Goal: Task Accomplishment & Management: Manage account settings

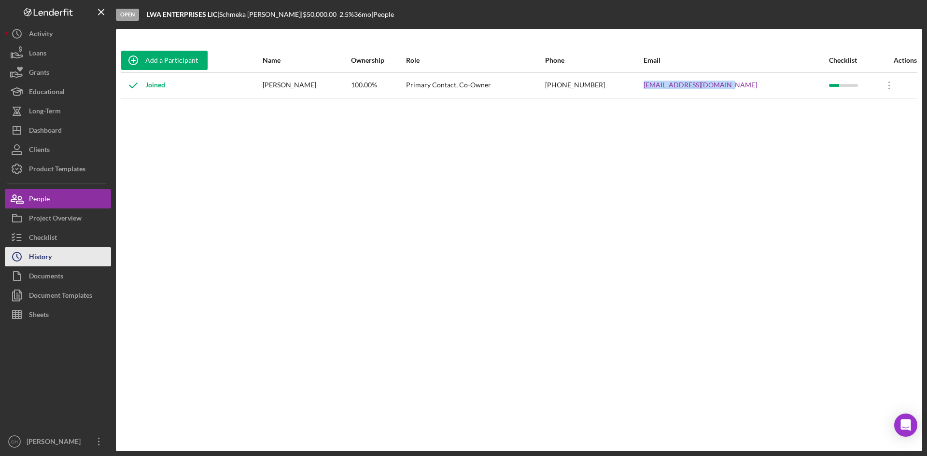
click at [53, 266] on button "Icon/History History" at bounding box center [58, 256] width 106 height 19
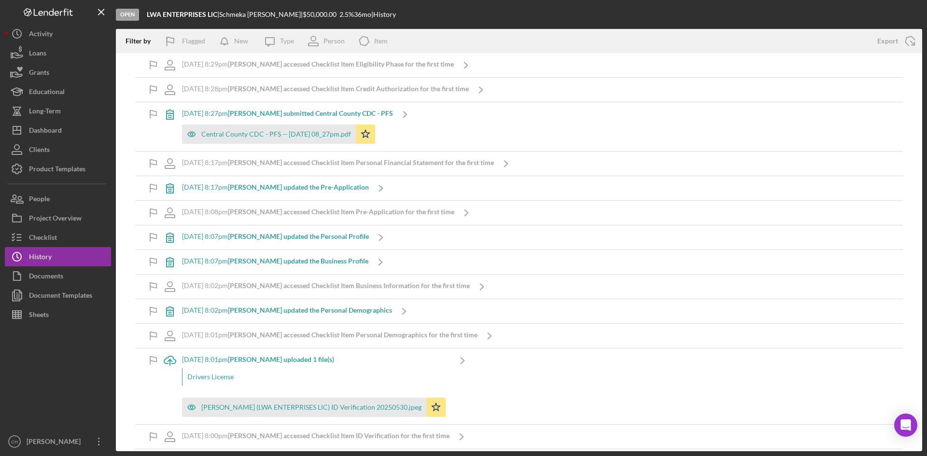
scroll to position [2636, 0]
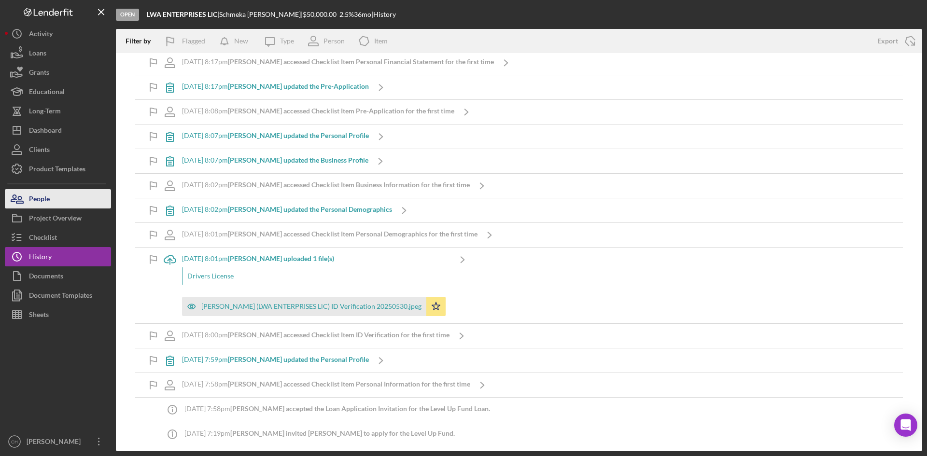
click at [63, 202] on button "People" at bounding box center [58, 198] width 106 height 19
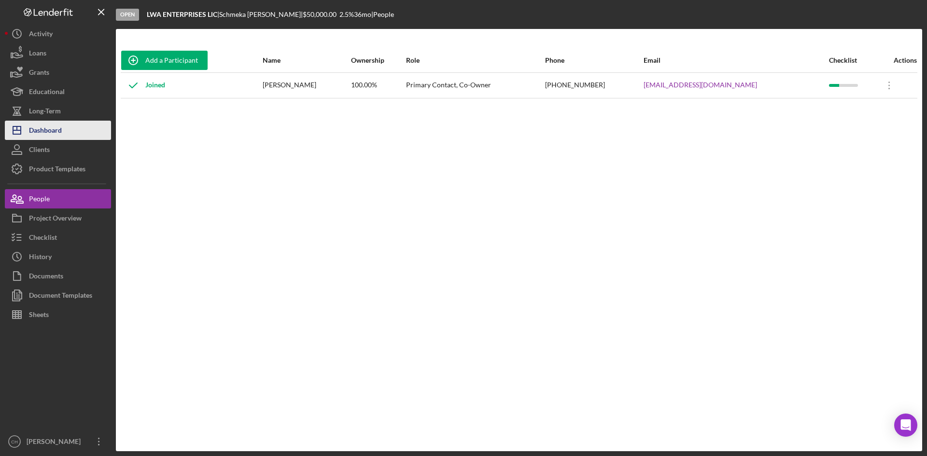
drag, startPoint x: 62, startPoint y: 131, endPoint x: 100, endPoint y: 124, distance: 39.3
click at [62, 130] on div "Dashboard" at bounding box center [45, 132] width 33 height 22
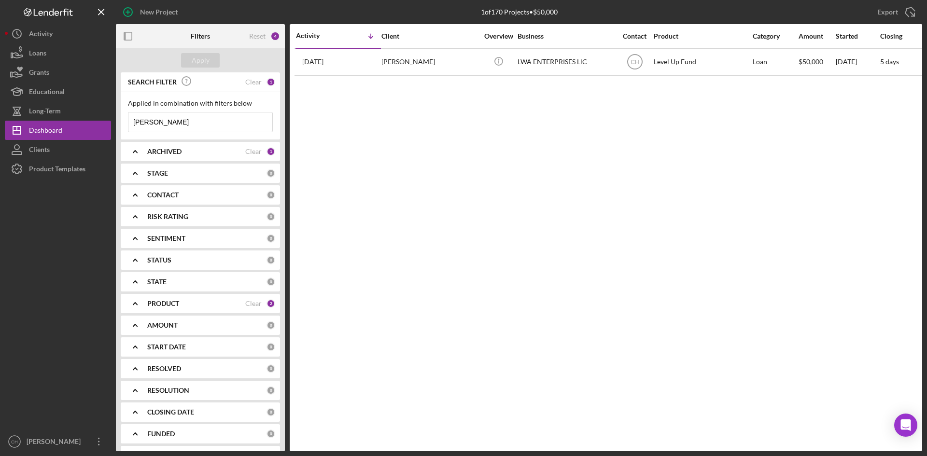
click at [172, 125] on input "[PERSON_NAME]" at bounding box center [200, 122] width 144 height 19
drag, startPoint x: 204, startPoint y: 127, endPoint x: 0, endPoint y: 125, distance: 204.3
click at [0, 125] on div "New Project 1 of 170 Projects • $50,000 [PERSON_NAME] Export Icon/Export Filter…" at bounding box center [463, 228] width 927 height 456
paste input "[PERSON_NAME]"
click at [178, 121] on input "[PERSON_NAME]" at bounding box center [200, 122] width 144 height 19
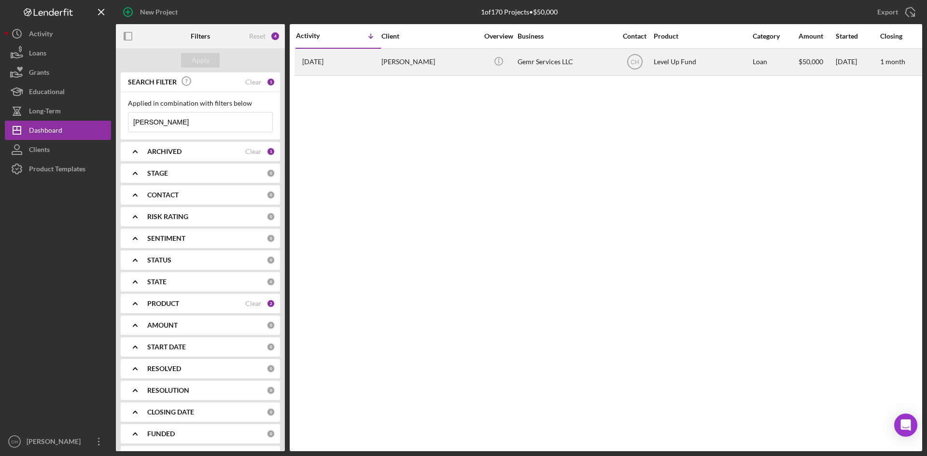
type input "[PERSON_NAME]"
click at [454, 62] on div "[PERSON_NAME]" at bounding box center [429, 62] width 97 height 26
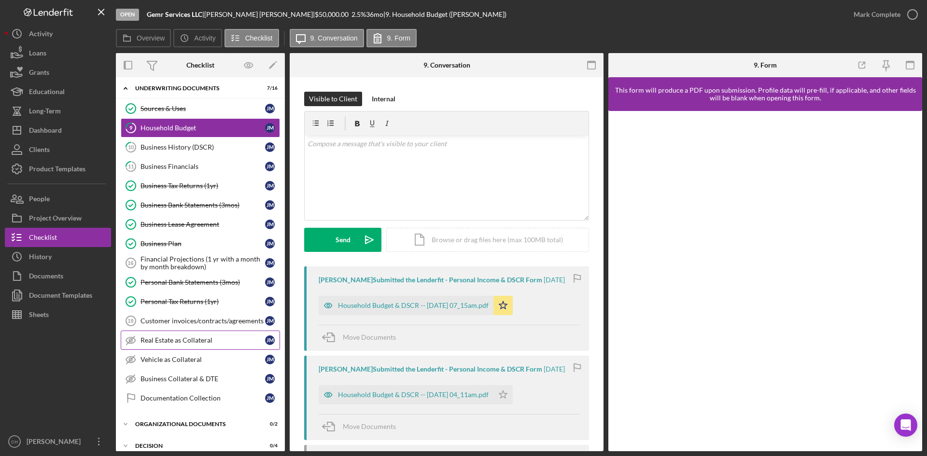
scroll to position [48, 0]
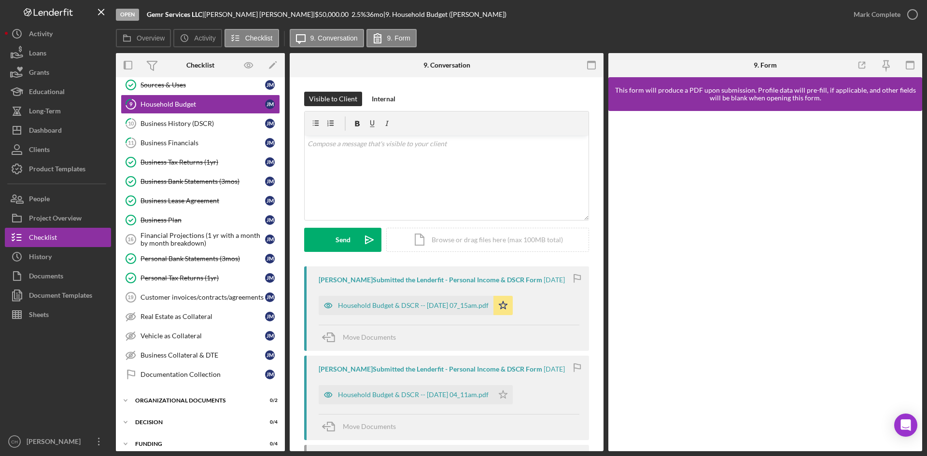
drag, startPoint x: 54, startPoint y: 260, endPoint x: 111, endPoint y: 275, distance: 58.8
click at [54, 260] on button "Icon/History History" at bounding box center [58, 256] width 106 height 19
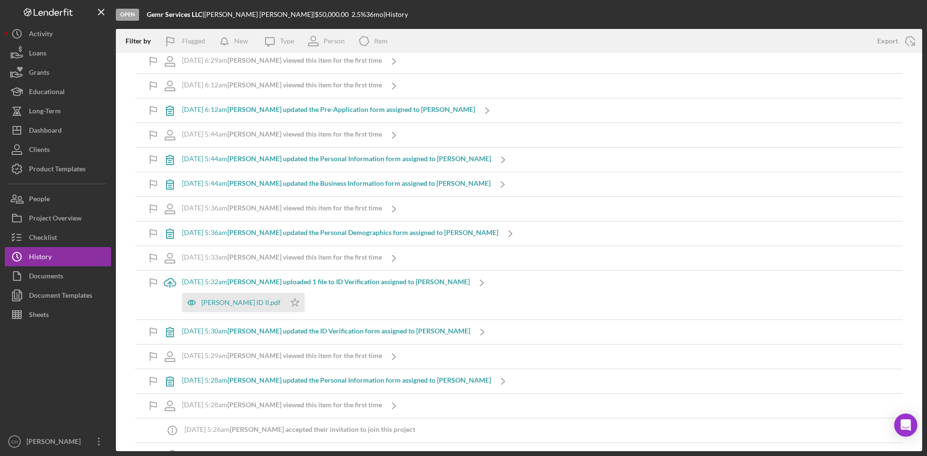
scroll to position [3550, 0]
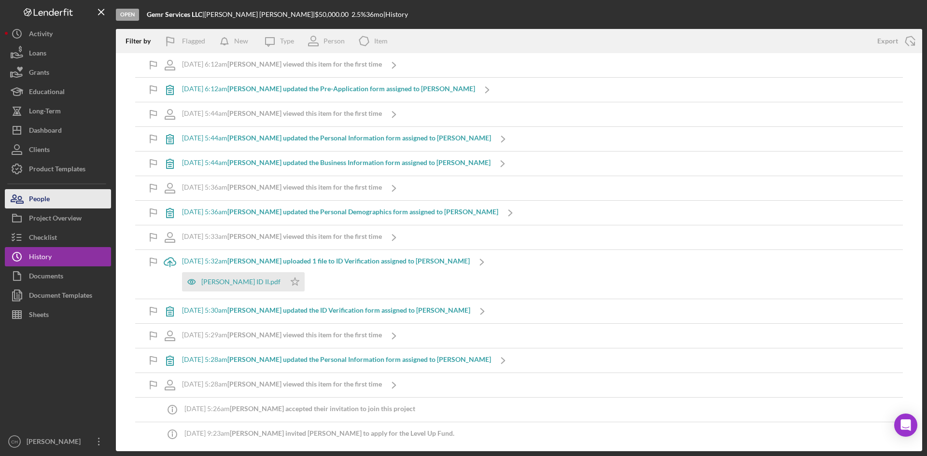
click at [56, 198] on button "People" at bounding box center [58, 198] width 106 height 19
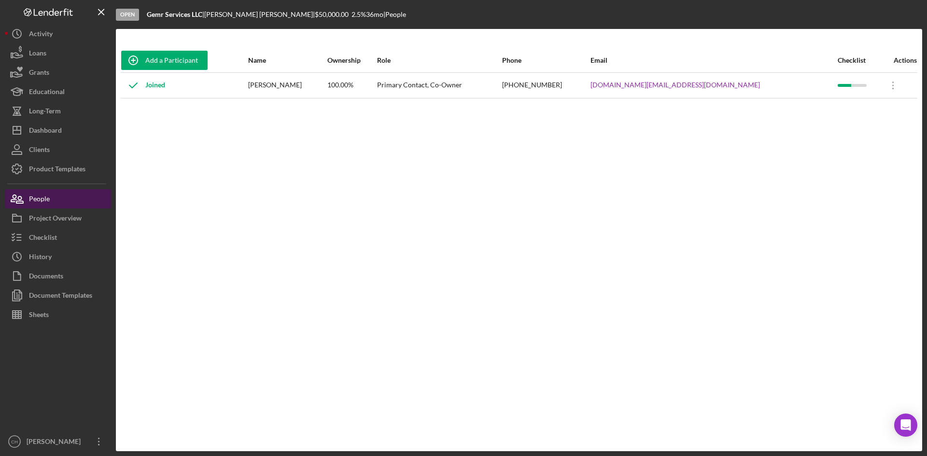
click at [35, 198] on div "People" at bounding box center [39, 200] width 21 height 22
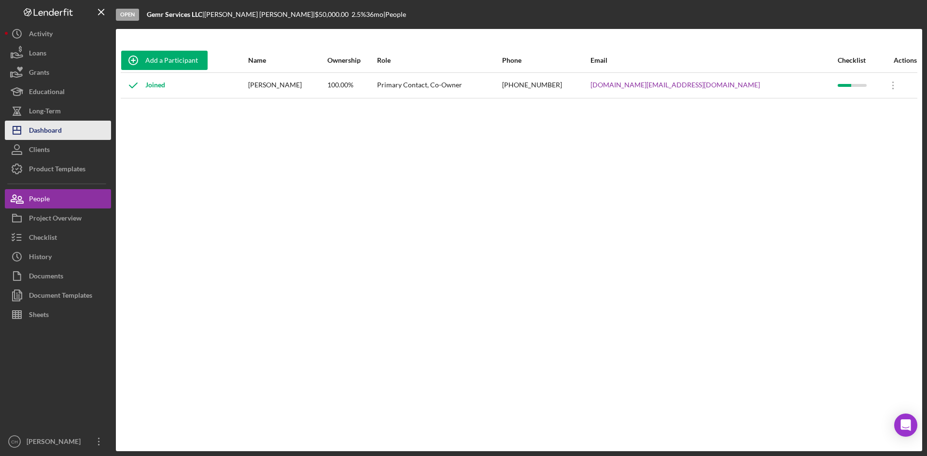
click at [73, 127] on button "Icon/Dashboard Dashboard" at bounding box center [58, 130] width 106 height 19
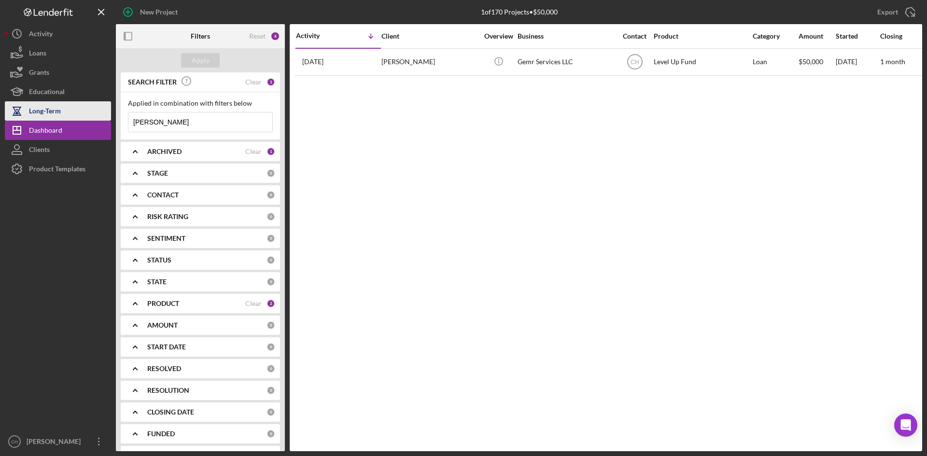
click at [32, 113] on div "Long-Term" at bounding box center [45, 112] width 32 height 22
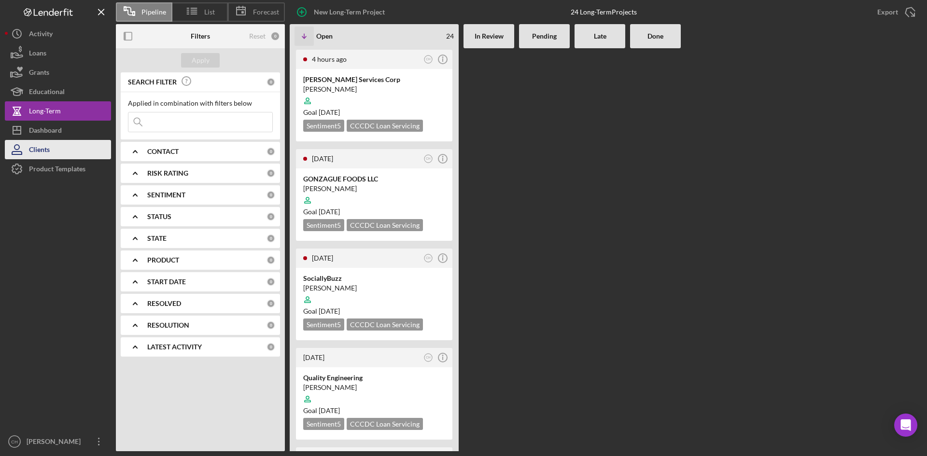
click at [46, 141] on div "Clients" at bounding box center [39, 151] width 21 height 22
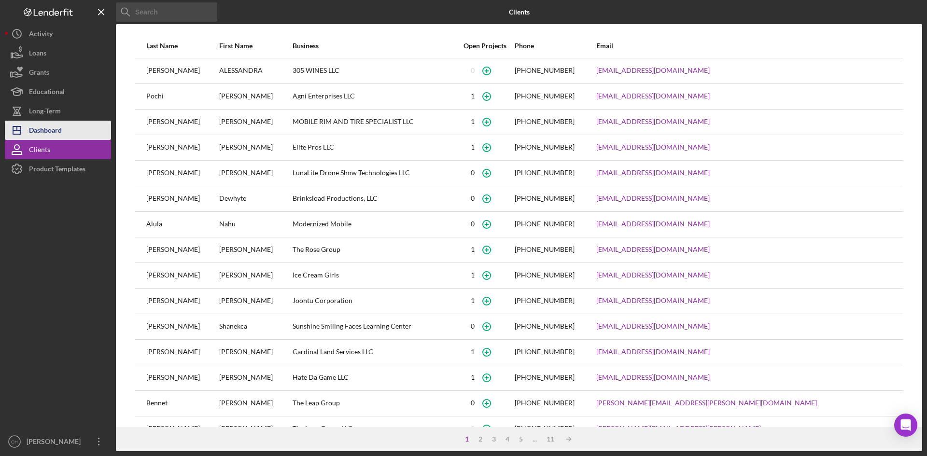
click at [59, 127] on div "Dashboard" at bounding box center [45, 132] width 33 height 22
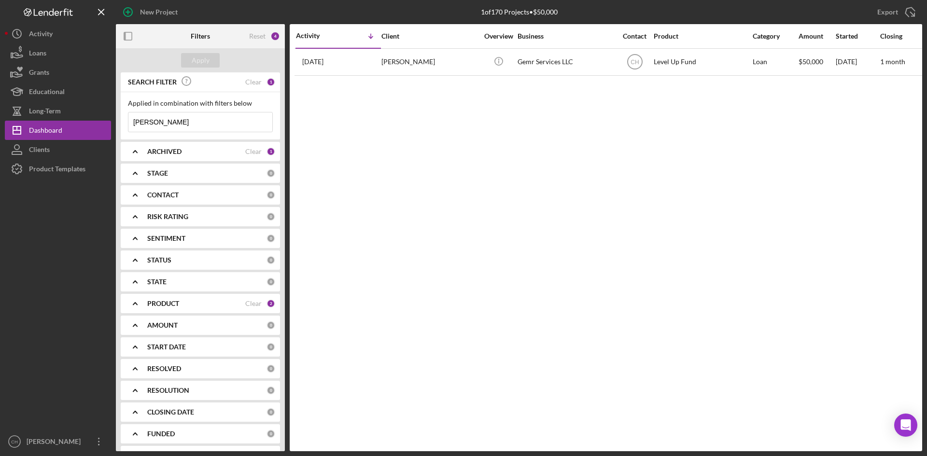
click at [201, 150] on div "ARCHIVED" at bounding box center [196, 152] width 98 height 8
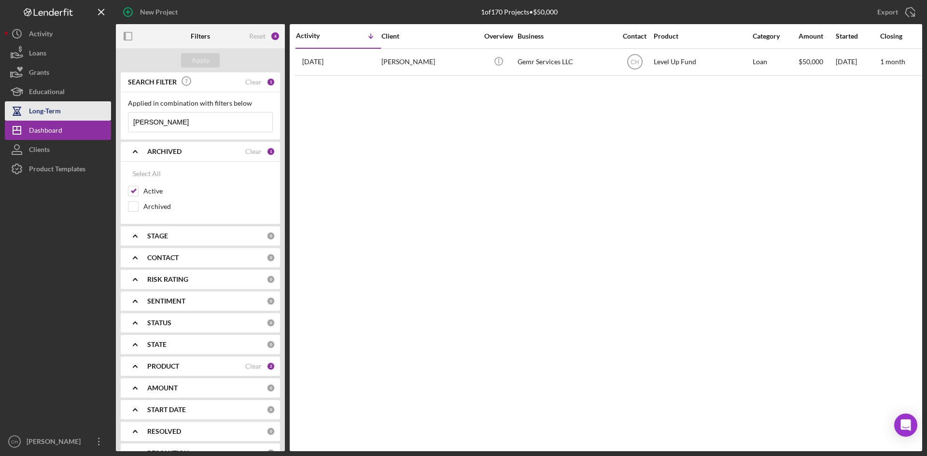
click at [57, 118] on div "Long-Term" at bounding box center [45, 112] width 32 height 22
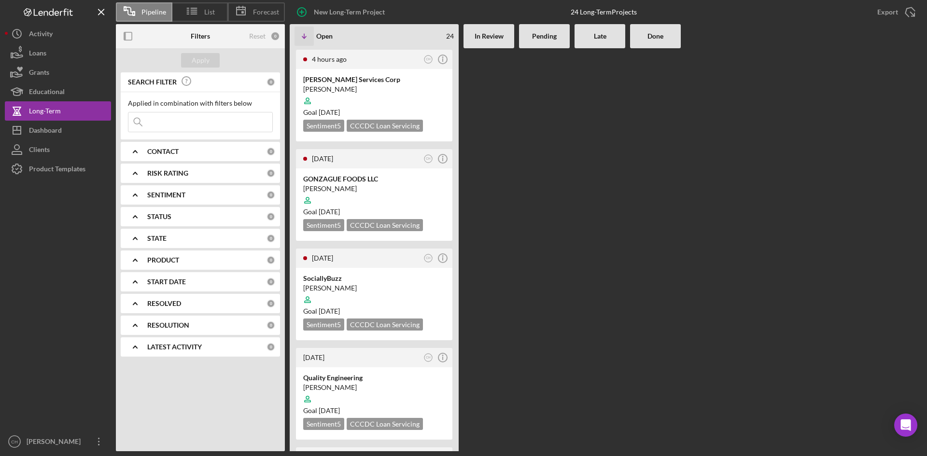
click at [591, 236] on div at bounding box center [600, 249] width 51 height 403
click at [49, 126] on div "Dashboard" at bounding box center [45, 132] width 33 height 22
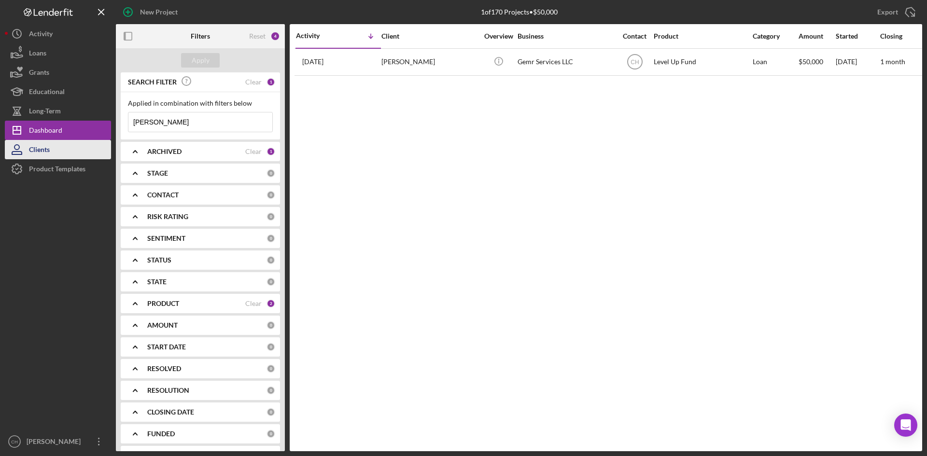
click at [50, 151] on button "Clients" at bounding box center [58, 149] width 106 height 19
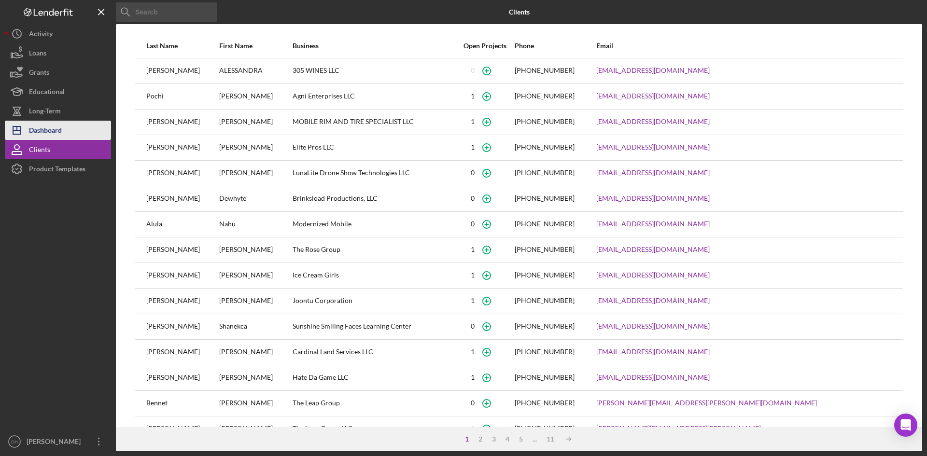
click at [56, 130] on div "Dashboard" at bounding box center [45, 132] width 33 height 22
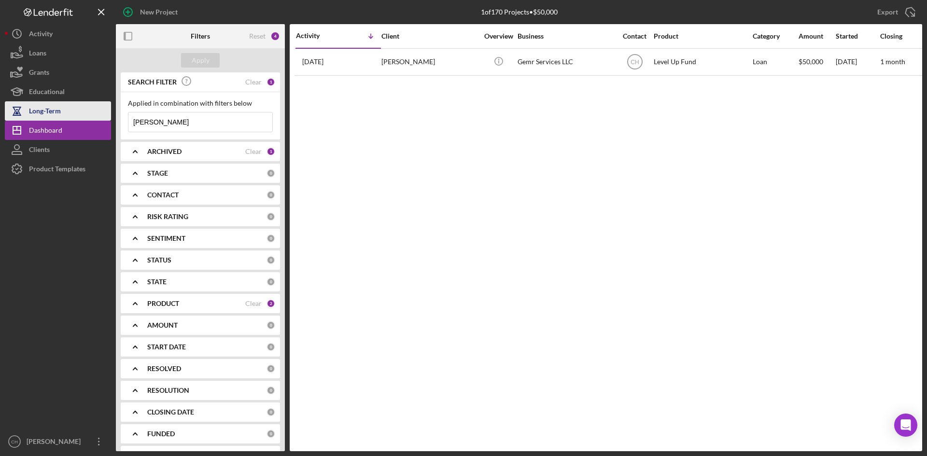
click at [69, 112] on button "Long-Term" at bounding box center [58, 110] width 106 height 19
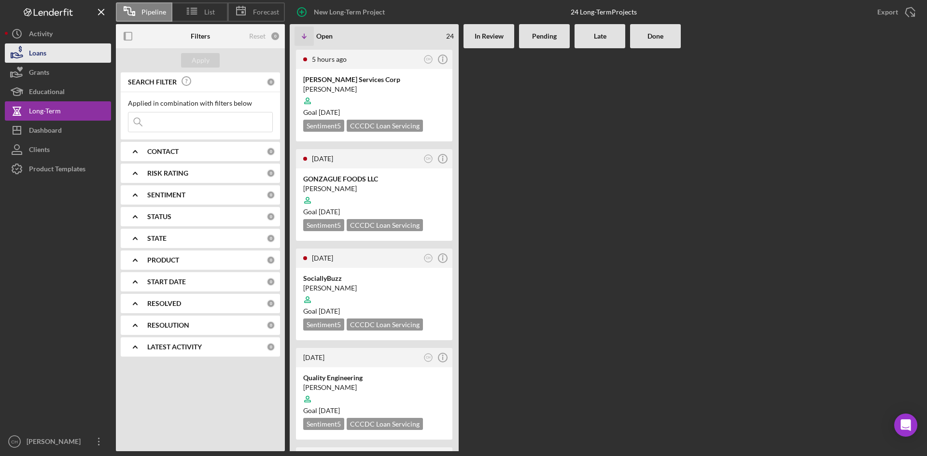
click at [64, 54] on button "Loans" at bounding box center [58, 52] width 106 height 19
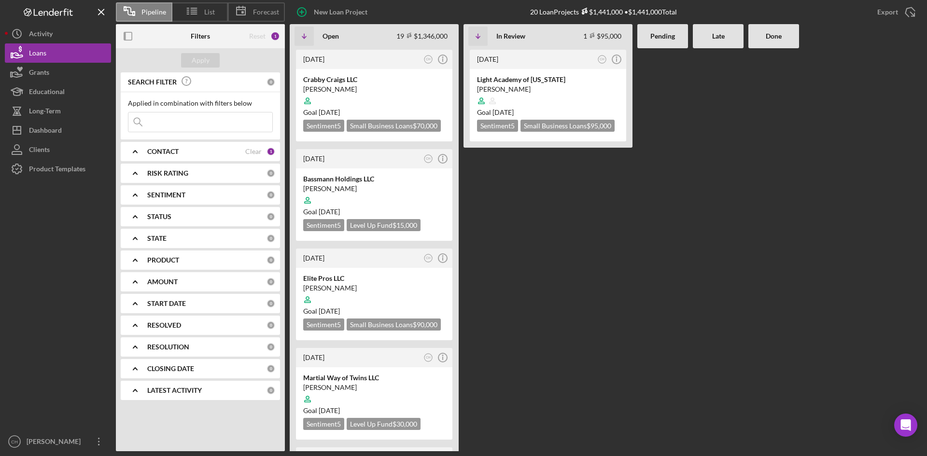
click at [206, 156] on div "CONTACT Clear 1" at bounding box center [211, 151] width 128 height 19
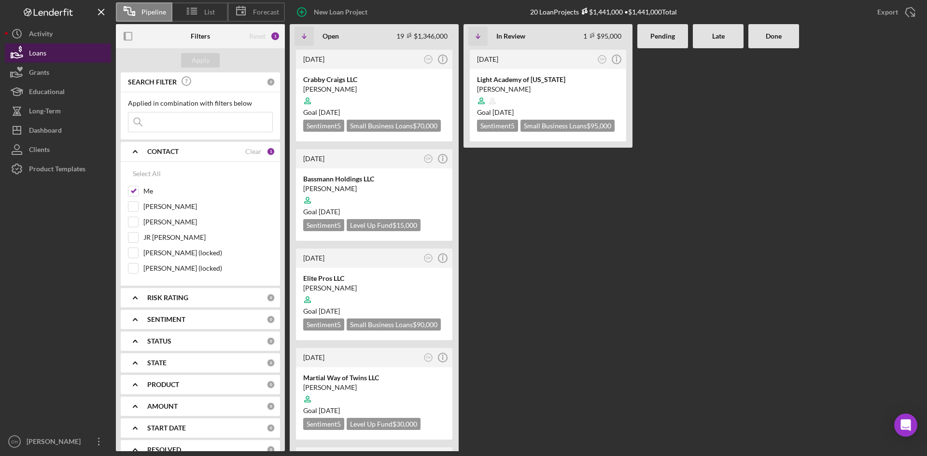
click at [62, 54] on button "Loans" at bounding box center [58, 52] width 106 height 19
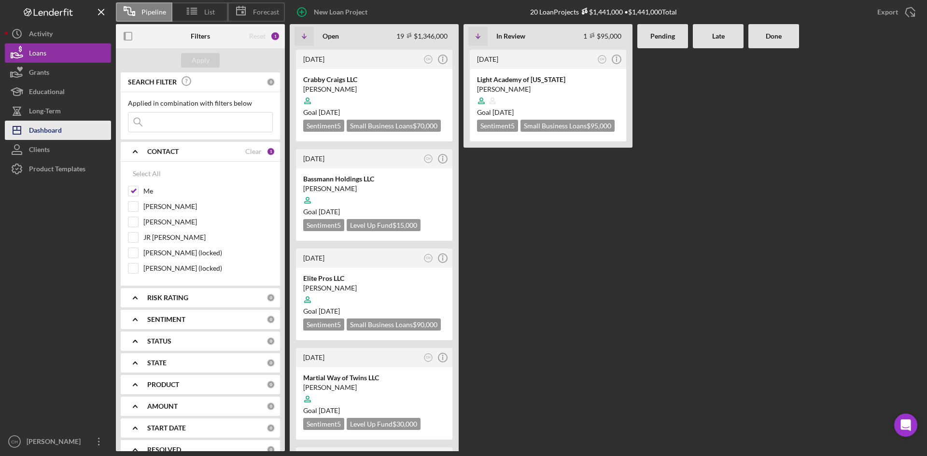
click at [82, 135] on button "Icon/Dashboard Dashboard" at bounding box center [58, 130] width 106 height 19
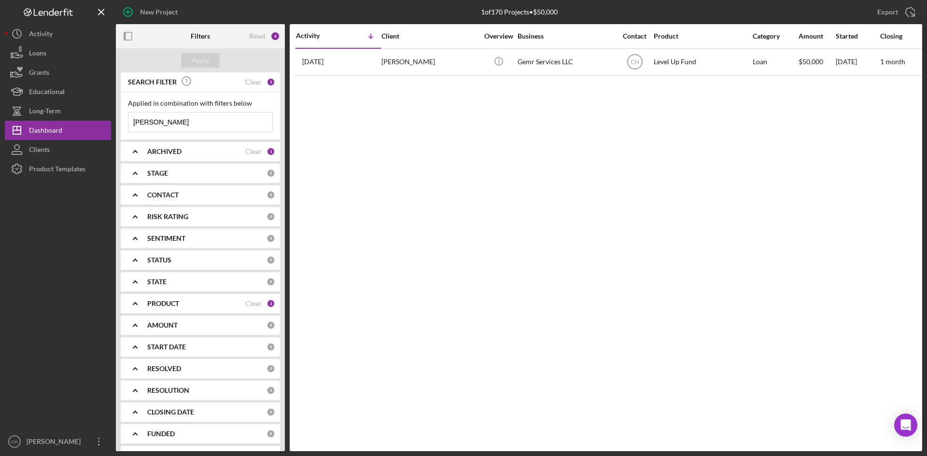
drag, startPoint x: 3, startPoint y: 291, endPoint x: 42, endPoint y: 271, distance: 43.4
click at [3, 290] on div "New Project 1 of 170 Projects • $50,000 [PERSON_NAME] Export Icon/Export Filter…" at bounding box center [463, 228] width 927 height 456
click at [198, 151] on div "ARCHIVED" at bounding box center [196, 152] width 98 height 8
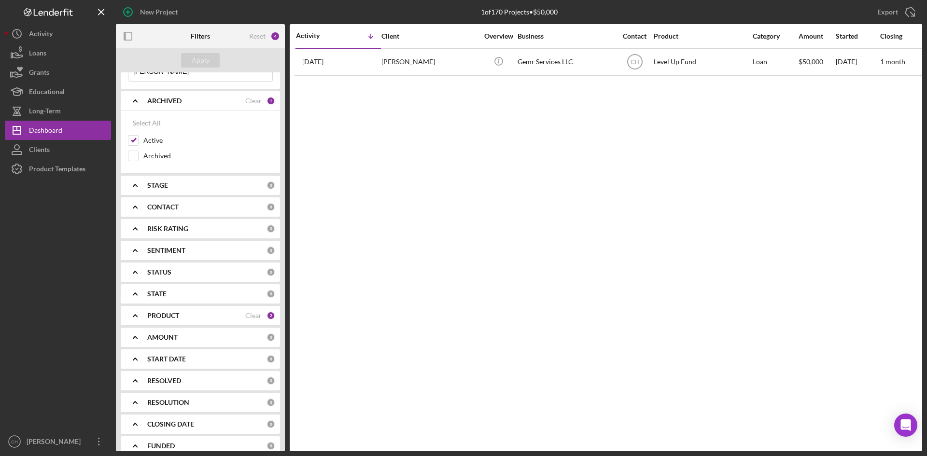
scroll to position [84, 0]
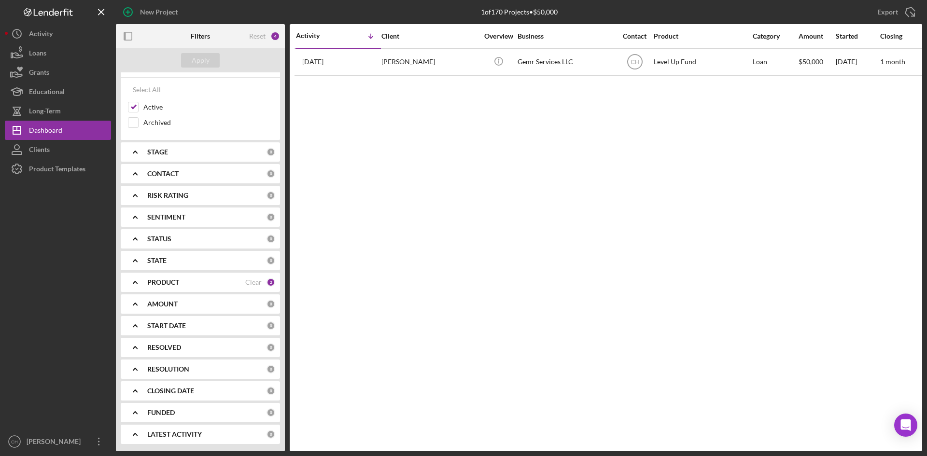
click at [205, 287] on div "PRODUCT Clear 2" at bounding box center [211, 282] width 128 height 9
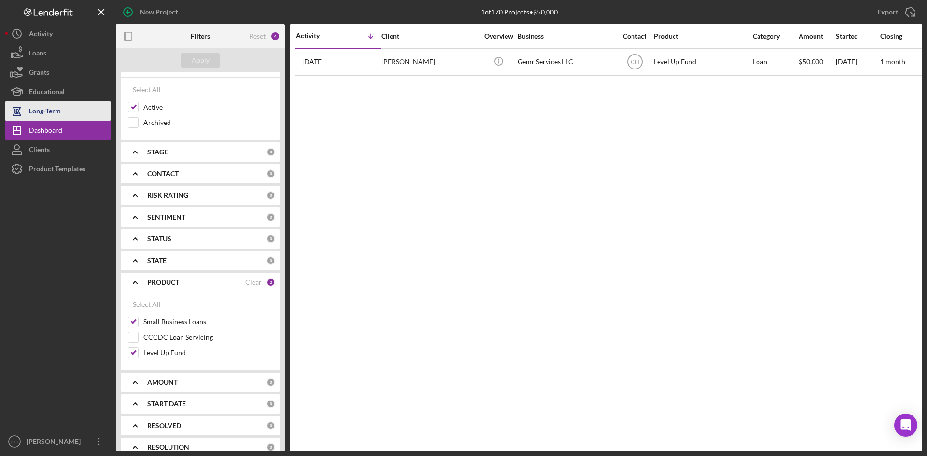
click at [70, 115] on button "Long-Term" at bounding box center [58, 110] width 106 height 19
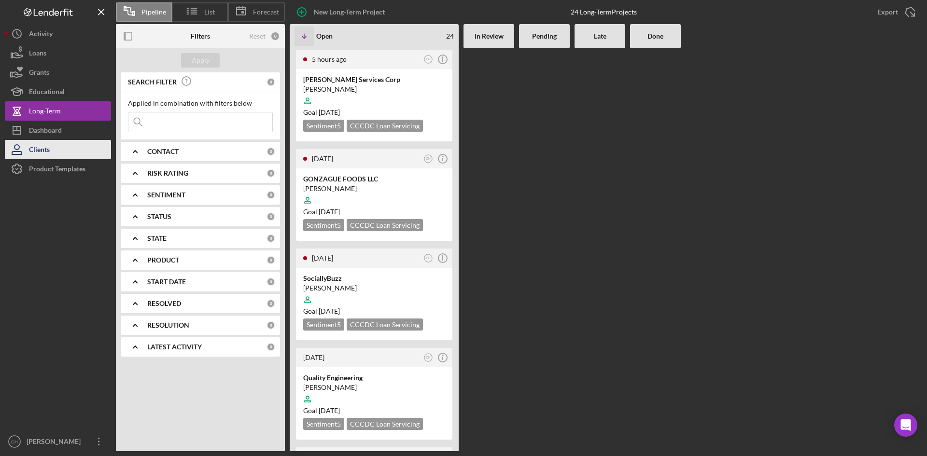
click at [65, 152] on button "Clients" at bounding box center [58, 149] width 106 height 19
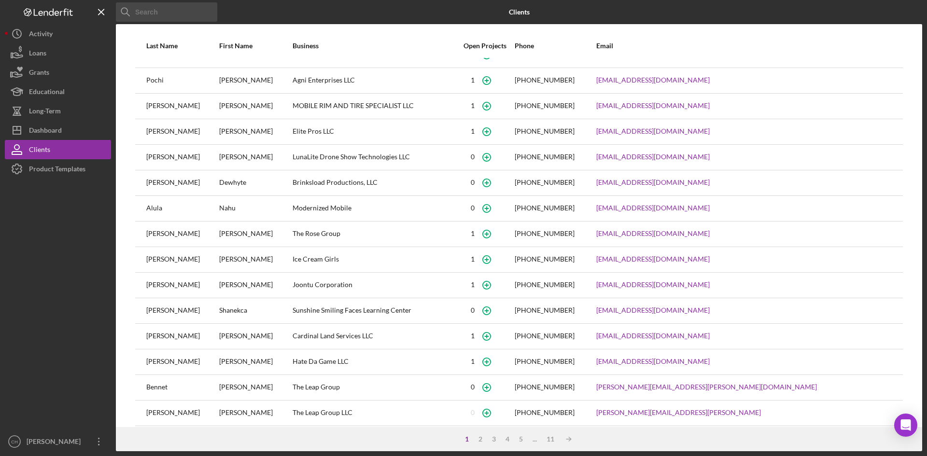
scroll to position [25, 0]
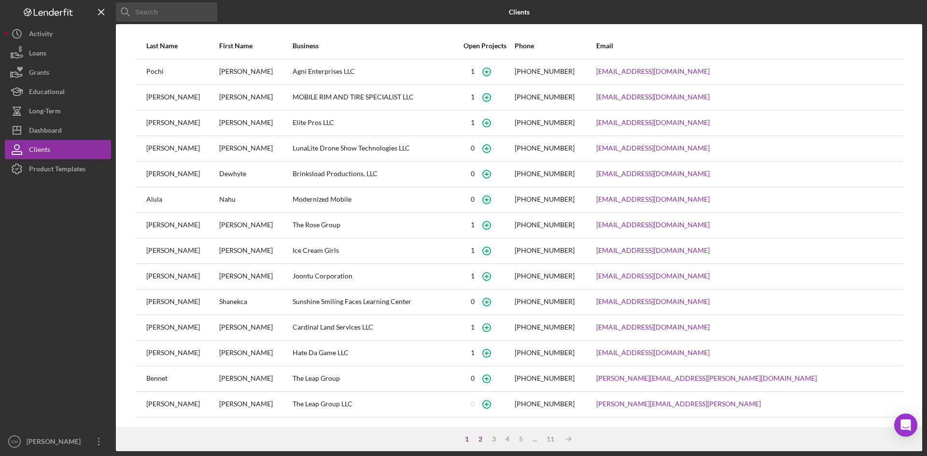
click at [480, 439] on div "2" at bounding box center [481, 440] width 14 height 8
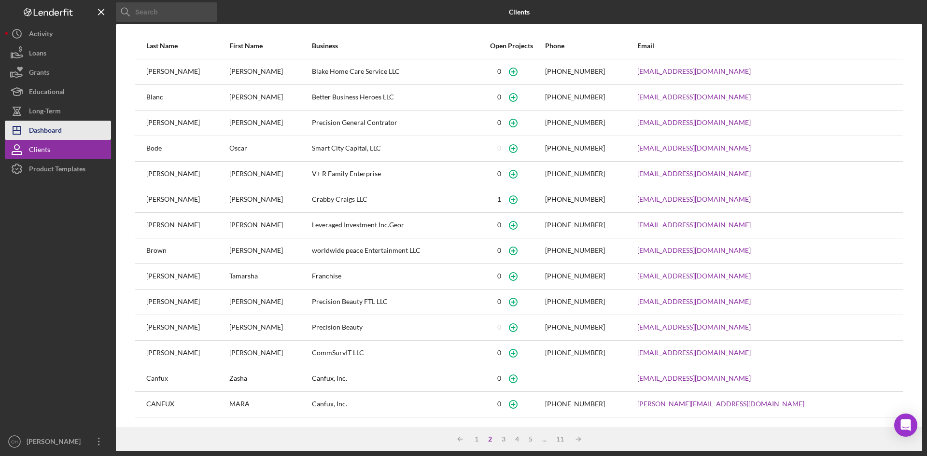
click at [65, 133] on button "Icon/Dashboard Dashboard" at bounding box center [58, 130] width 106 height 19
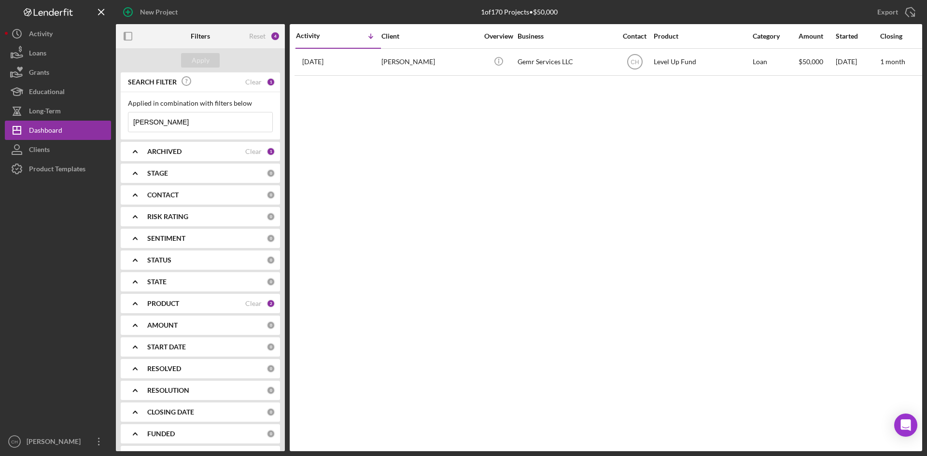
click at [195, 150] on div "ARCHIVED" at bounding box center [196, 152] width 98 height 8
drag, startPoint x: 510, startPoint y: 322, endPoint x: 441, endPoint y: 292, distance: 74.6
click at [503, 317] on div "Activity Icon/Table Sort Arrow Client Overview Business Contact Product Categor…" at bounding box center [606, 237] width 633 height 427
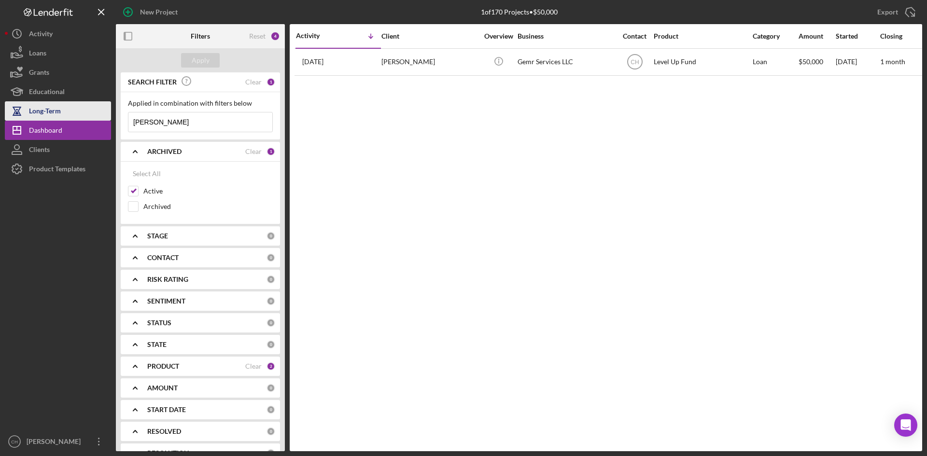
click at [40, 105] on div "Long-Term" at bounding box center [45, 112] width 32 height 22
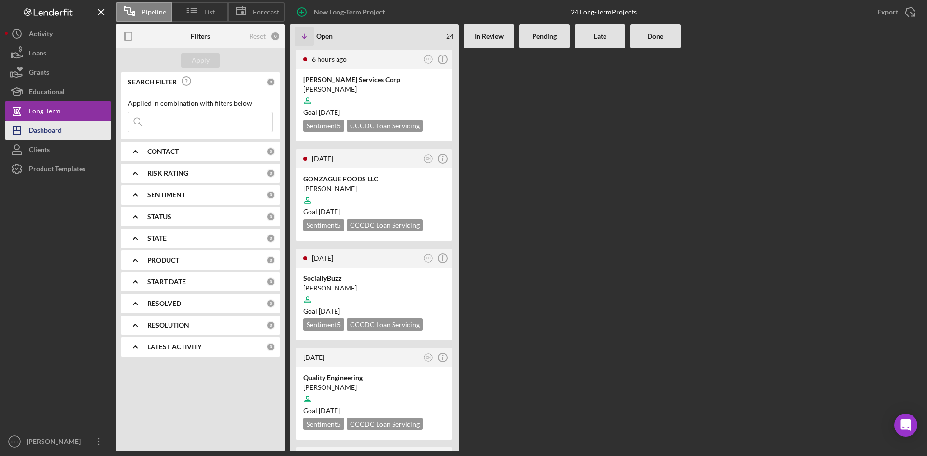
click at [45, 130] on div "Dashboard" at bounding box center [45, 132] width 33 height 22
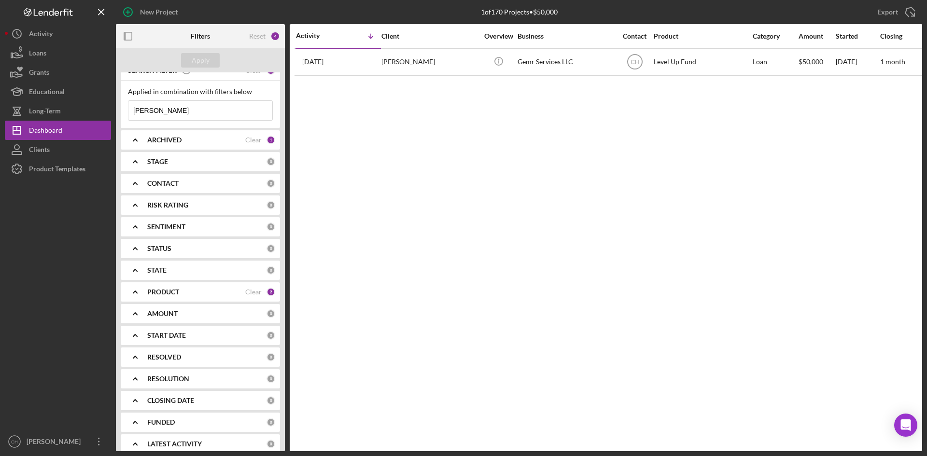
scroll to position [21, 0]
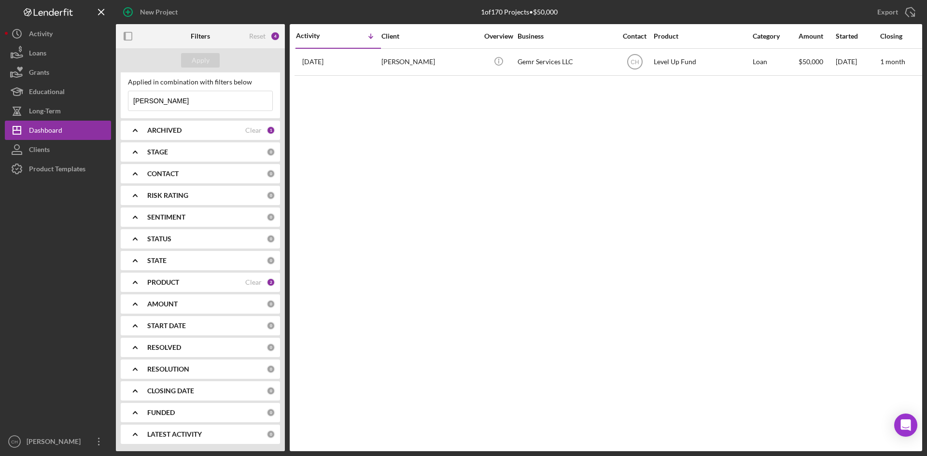
drag, startPoint x: 162, startPoint y: 102, endPoint x: 0, endPoint y: 107, distance: 161.3
click at [0, 102] on div "New Project 1 of 170 Projects • $50,000 [PERSON_NAME] Export Icon/Export Filter…" at bounding box center [463, 228] width 927 height 456
drag, startPoint x: 210, startPoint y: 64, endPoint x: 208, endPoint y: 72, distance: 8.4
click at [209, 64] on button "Apply" at bounding box center [200, 60] width 39 height 14
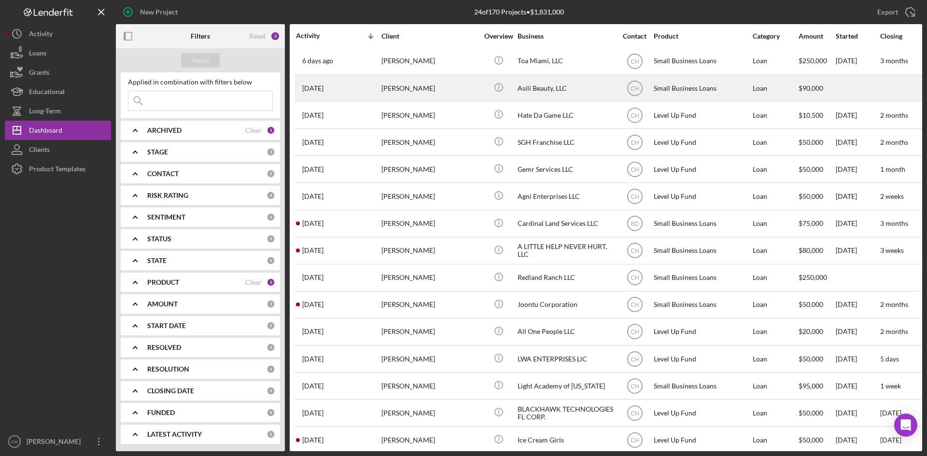
scroll to position [114, 0]
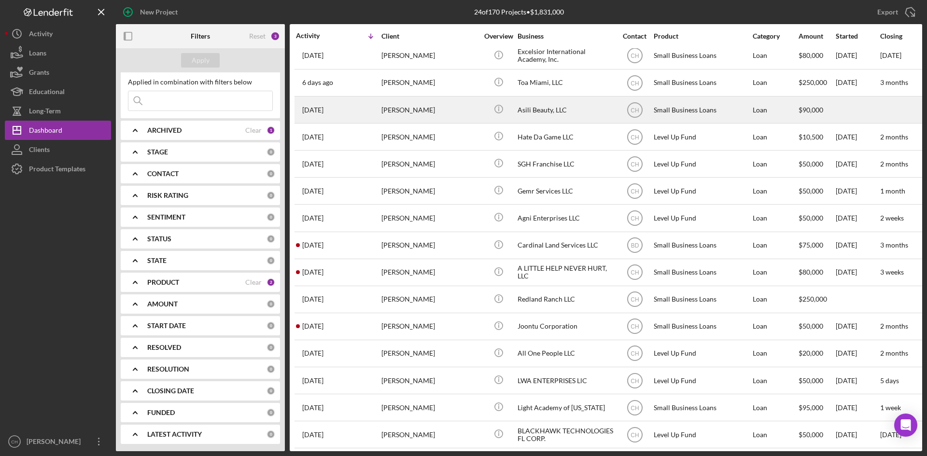
click at [460, 102] on div "[PERSON_NAME]" at bounding box center [429, 110] width 97 height 26
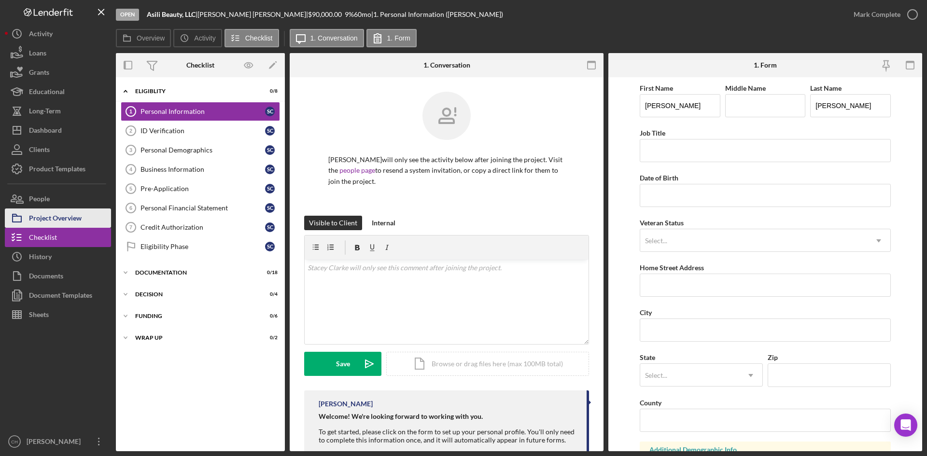
click at [69, 224] on div "Project Overview" at bounding box center [55, 220] width 53 height 22
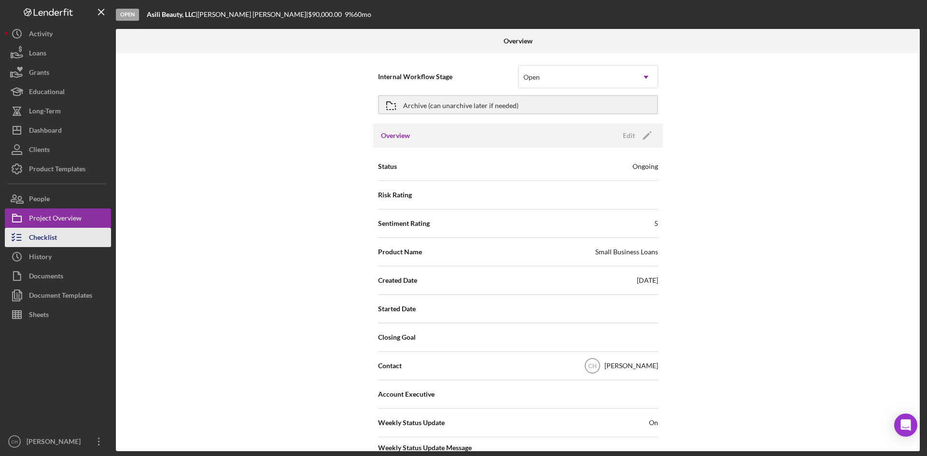
click at [66, 243] on button "Checklist" at bounding box center [58, 237] width 106 height 19
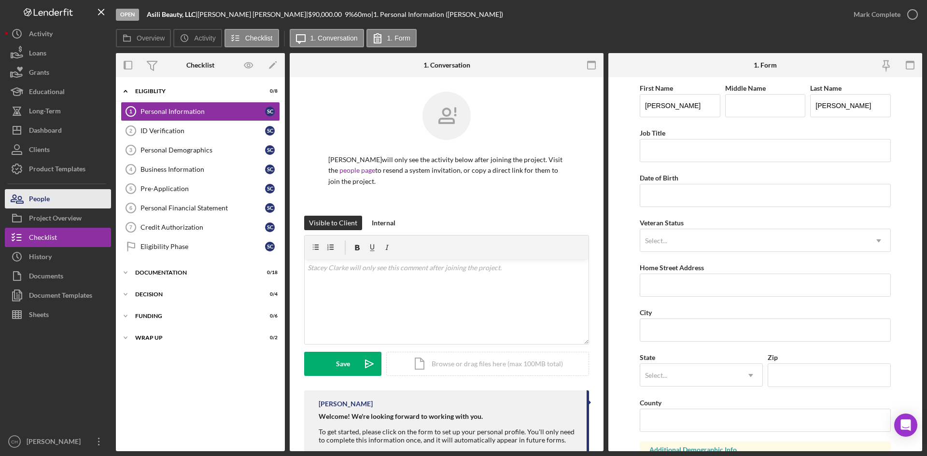
click at [59, 199] on button "People" at bounding box center [58, 198] width 106 height 19
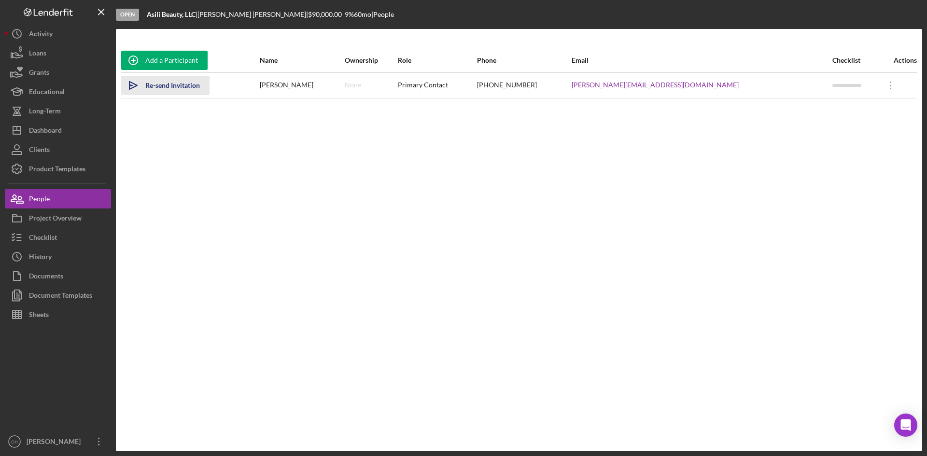
click at [186, 85] on div "Re-send Invitation" at bounding box center [172, 85] width 55 height 19
click at [155, 87] on div "Sent" at bounding box center [152, 85] width 14 height 19
click at [64, 128] on button "Icon/Dashboard Dashboard" at bounding box center [58, 130] width 106 height 19
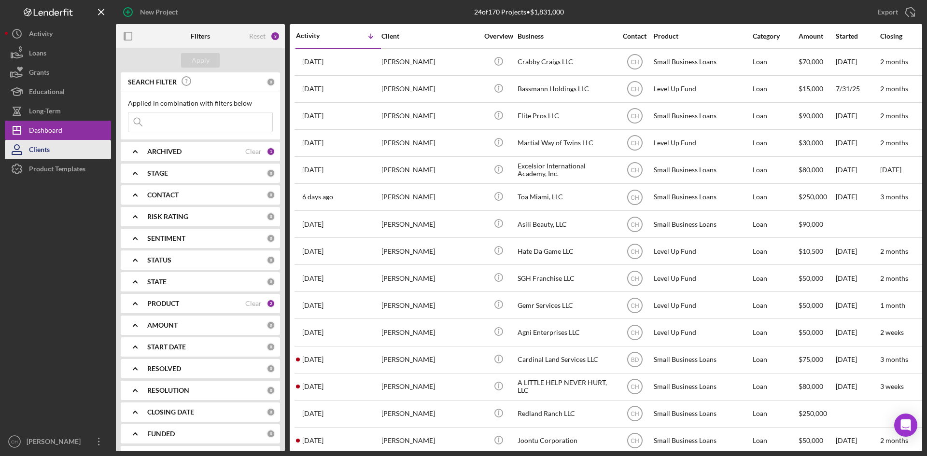
click at [58, 148] on button "Clients" at bounding box center [58, 149] width 106 height 19
